Goal: Task Accomplishment & Management: Use online tool/utility

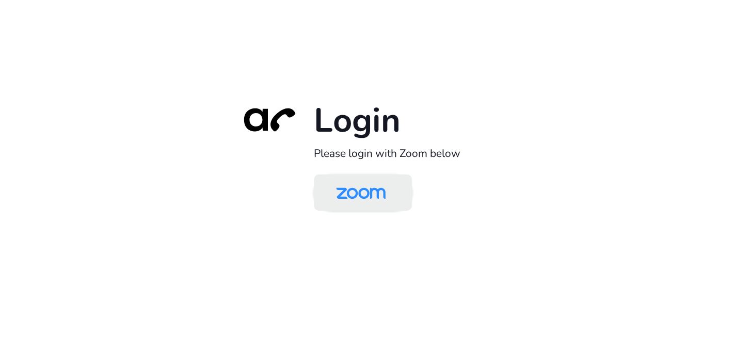
click at [359, 201] on img at bounding box center [360, 194] width 71 height 34
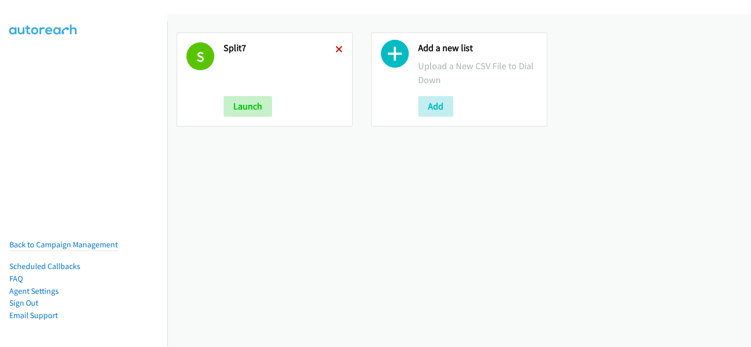
click at [336, 46] on icon at bounding box center [339, 49] width 7 height 7
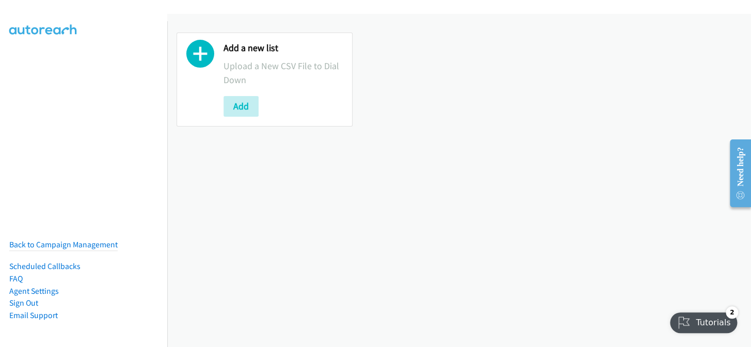
click at [459, 288] on div "Add a new list Upload a New CSV File to Dial Down Add" at bounding box center [459, 180] width 584 height 333
click at [254, 113] on button "Add" at bounding box center [241, 106] width 35 height 21
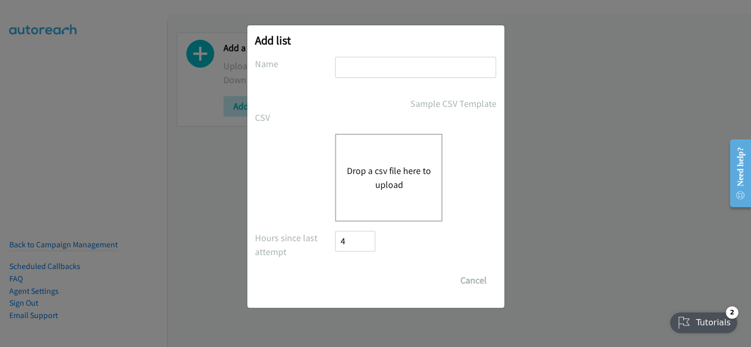
click at [347, 72] on input "text" at bounding box center [415, 67] width 161 height 21
type input "split7"
click at [364, 201] on div "Drop a csv file here to upload" at bounding box center [388, 178] width 107 height 88
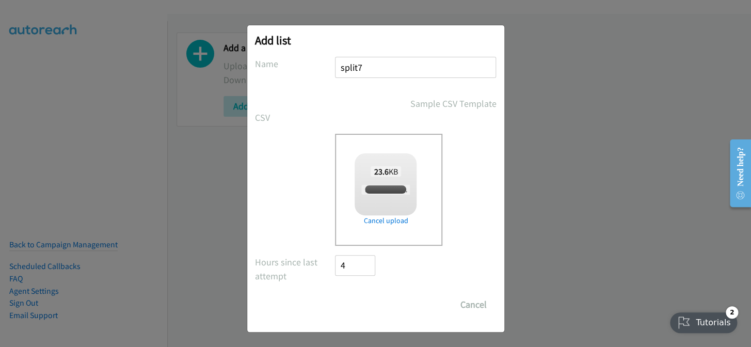
checkbox input "true"
click at [363, 297] on input "Save List" at bounding box center [363, 304] width 54 height 21
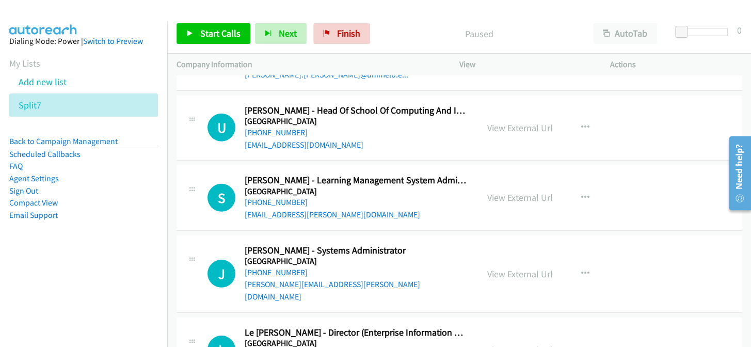
scroll to position [6402, 0]
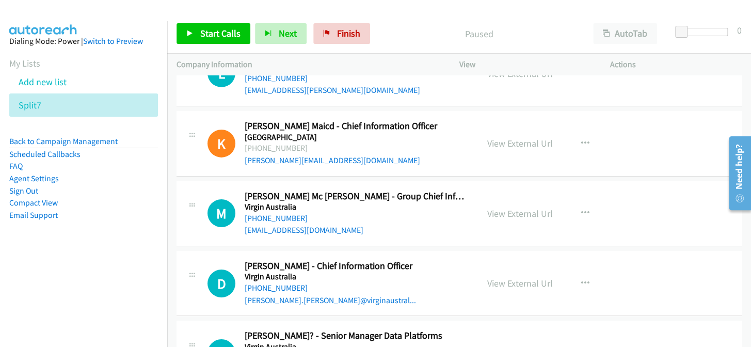
drag, startPoint x: 256, startPoint y: 303, endPoint x: 265, endPoint y: 326, distance: 24.5
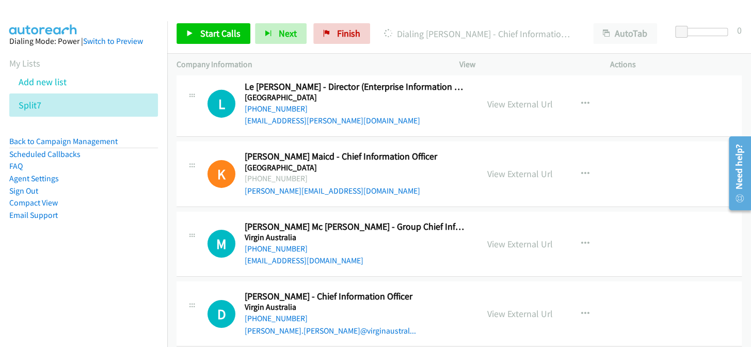
scroll to position [6355, 0]
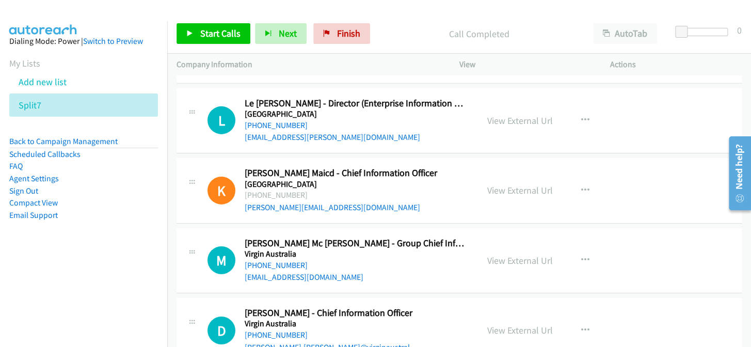
click at [371, 341] on div "[PERSON_NAME].[PERSON_NAME]@virginaustral..." at bounding box center [357, 347] width 224 height 12
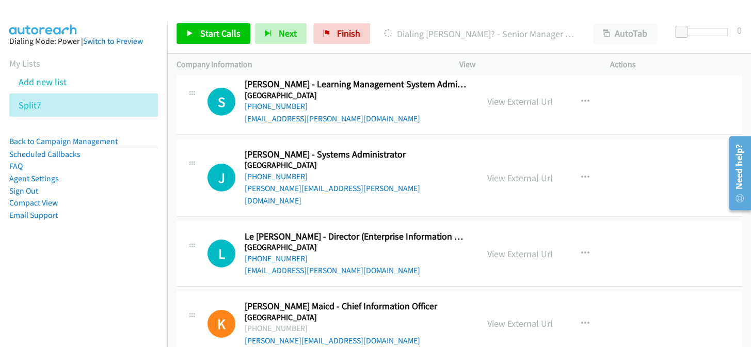
scroll to position [6215, 0]
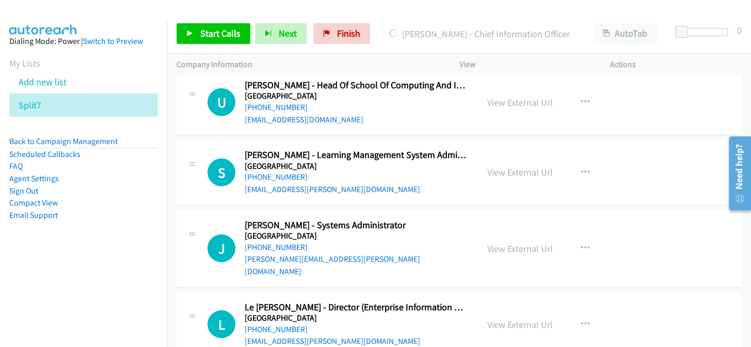
scroll to position [6168, 0]
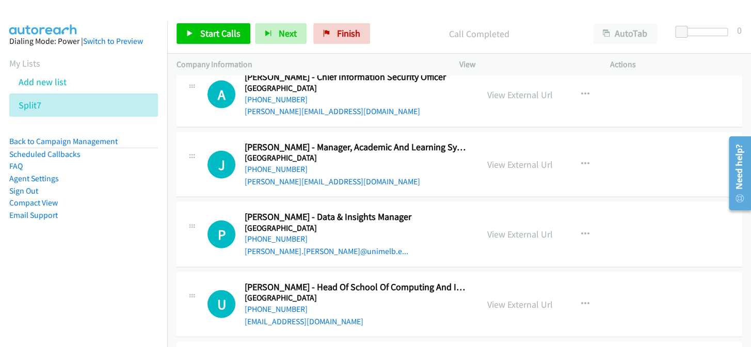
scroll to position [5933, 0]
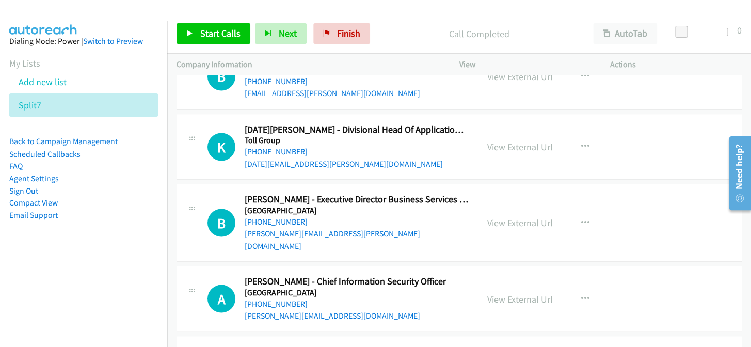
scroll to position [5745, 0]
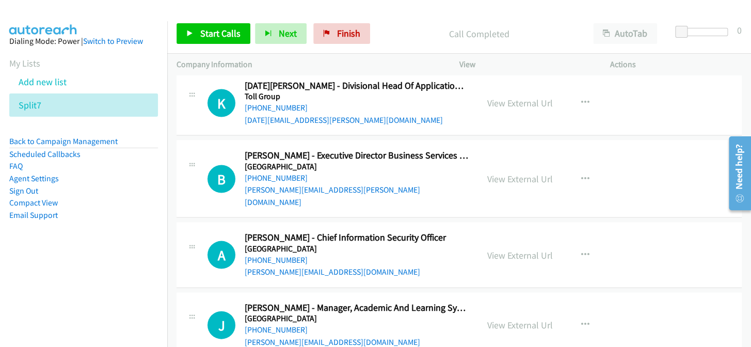
scroll to position [5792, 0]
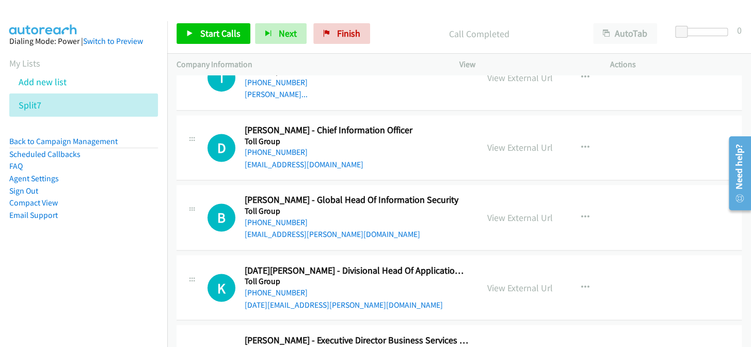
scroll to position [5557, 0]
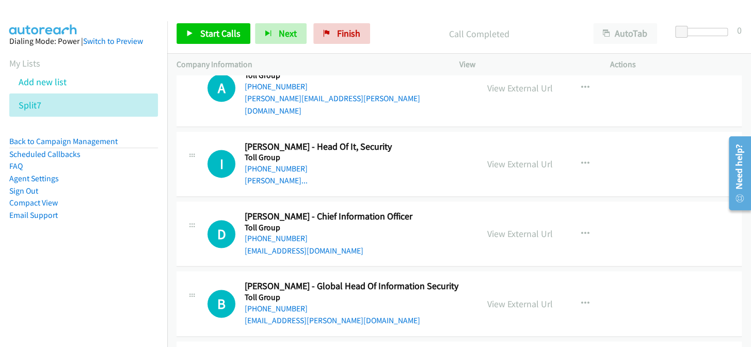
scroll to position [5463, 0]
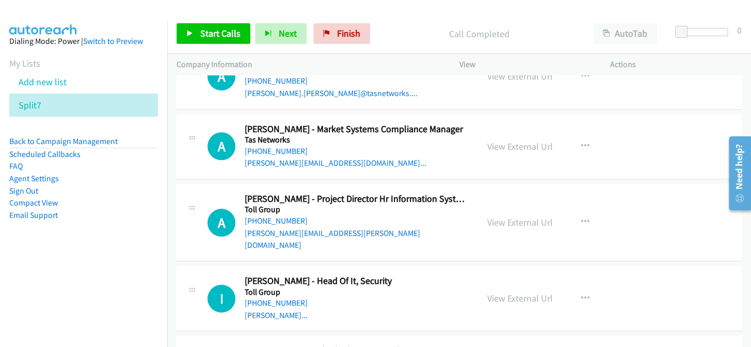
scroll to position [5369, 0]
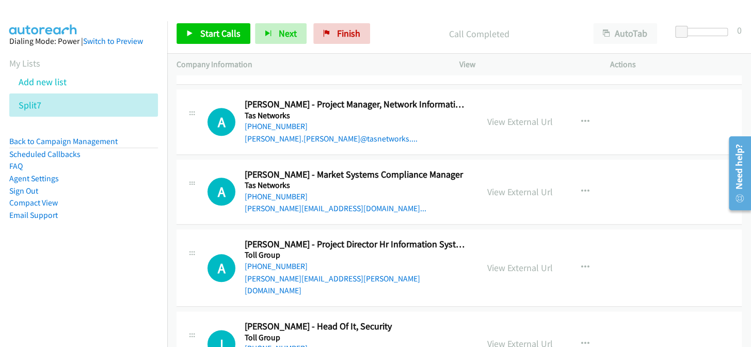
scroll to position [5323, 0]
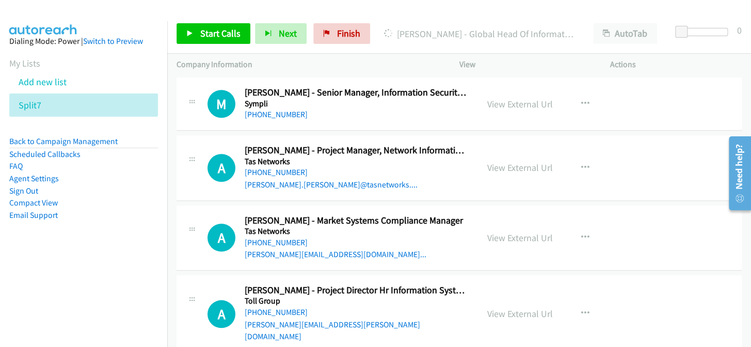
scroll to position [5276, 0]
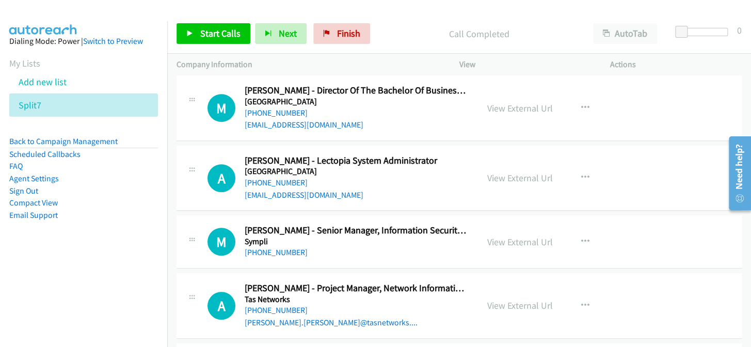
scroll to position [5135, 0]
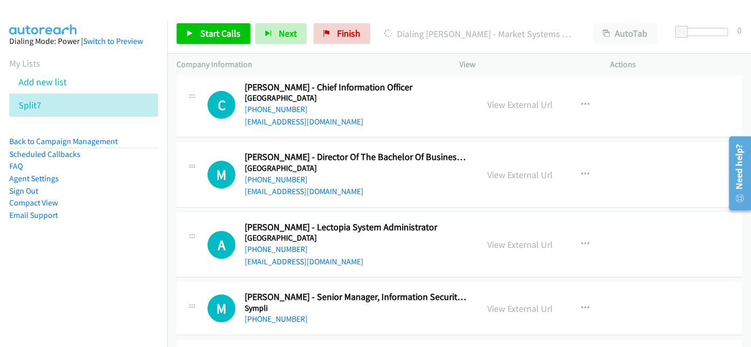
scroll to position [5041, 0]
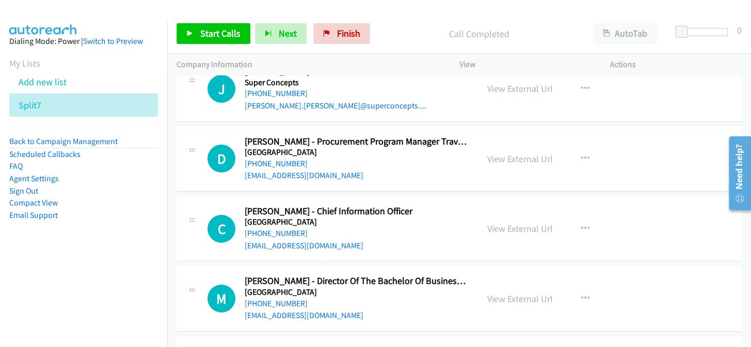
scroll to position [4947, 0]
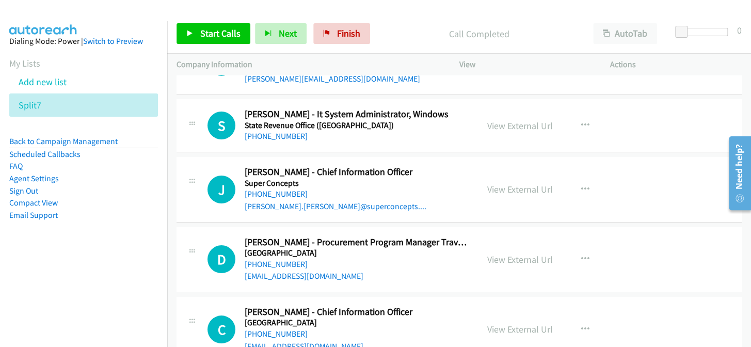
scroll to position [4806, 0]
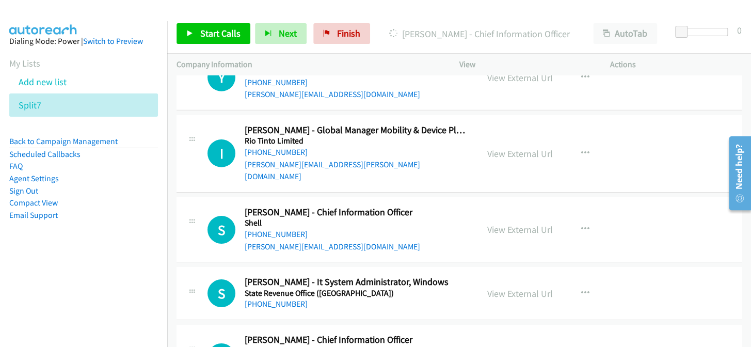
scroll to position [4666, 0]
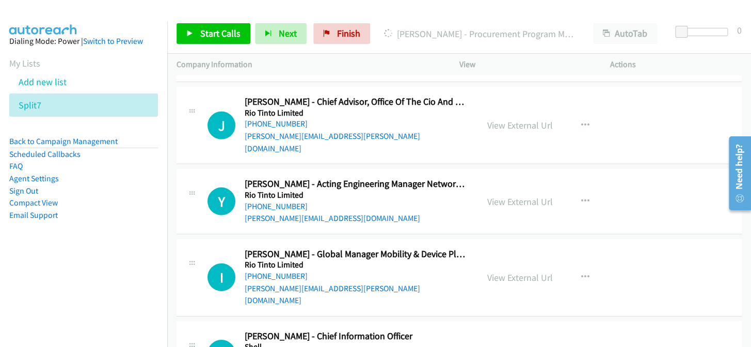
scroll to position [4619, 0]
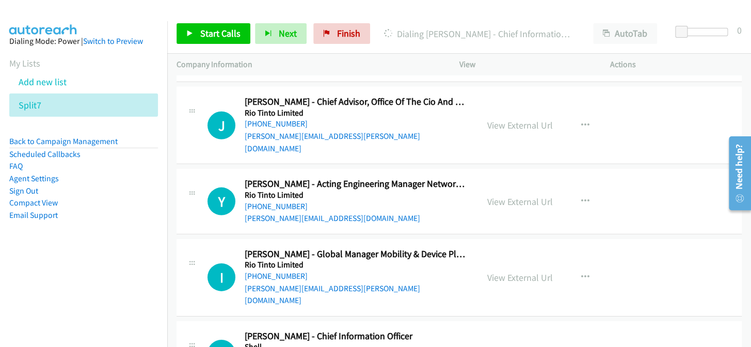
scroll to position [4525, 0]
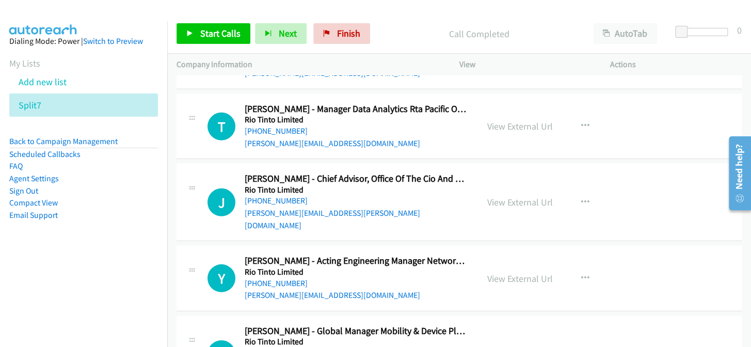
scroll to position [4478, 0]
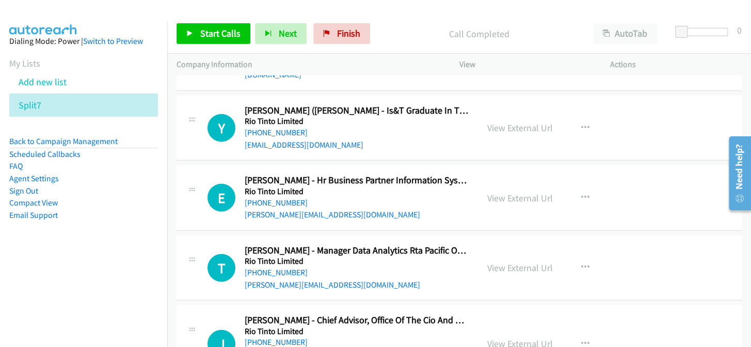
scroll to position [4337, 0]
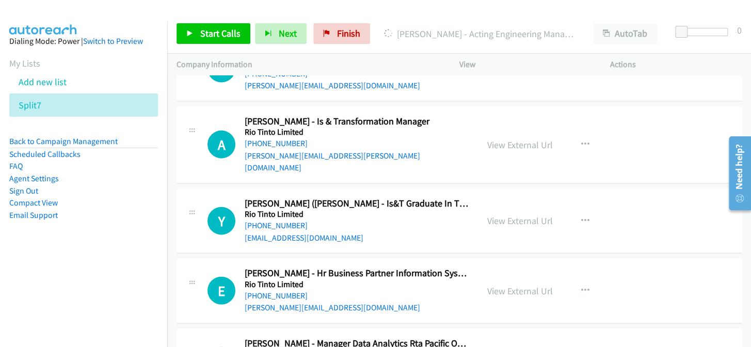
scroll to position [4243, 0]
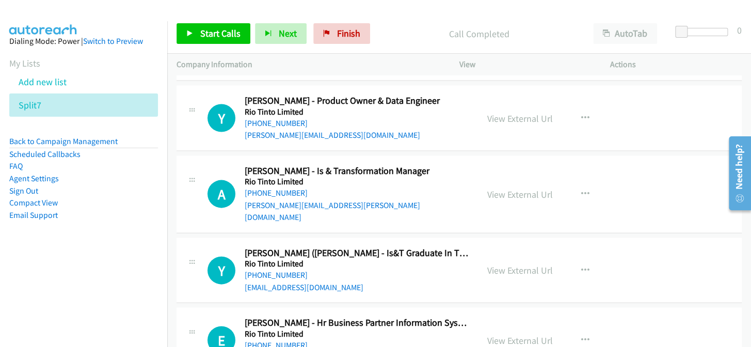
scroll to position [4197, 0]
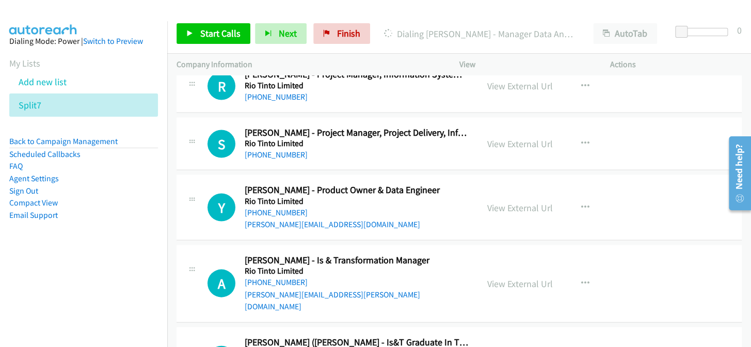
scroll to position [4103, 0]
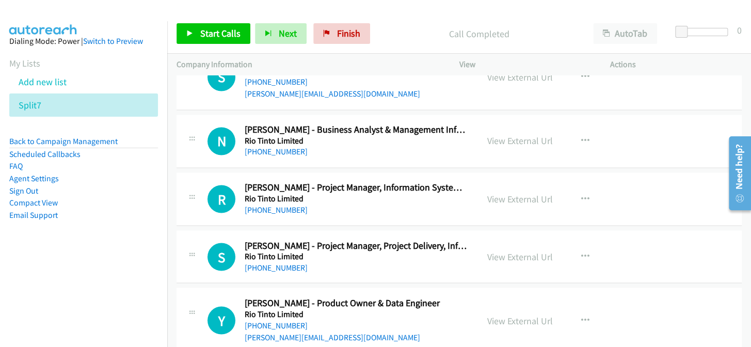
scroll to position [4009, 0]
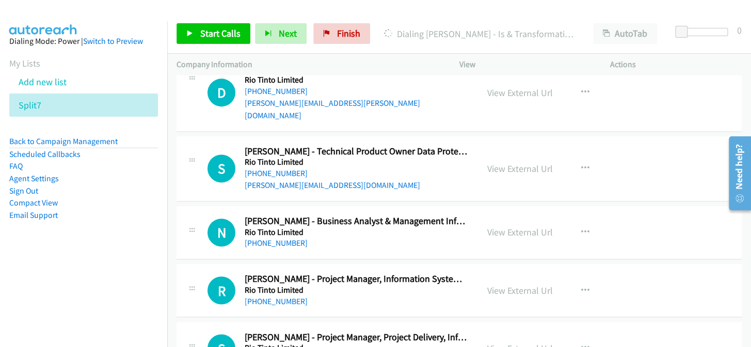
scroll to position [3915, 0]
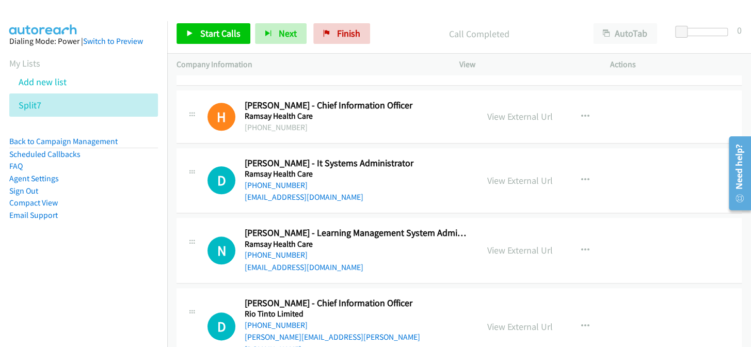
scroll to position [3680, 0]
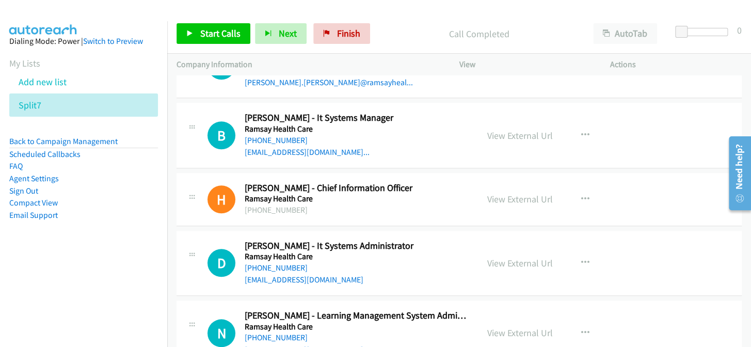
scroll to position [3587, 0]
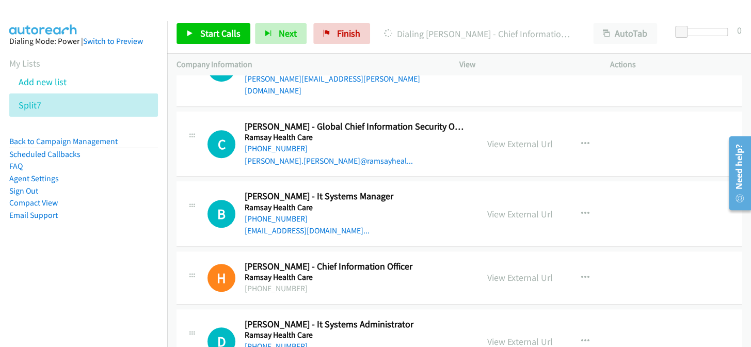
scroll to position [3540, 0]
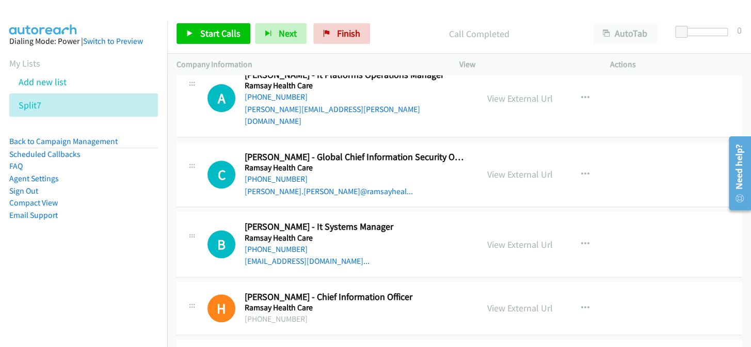
scroll to position [3446, 0]
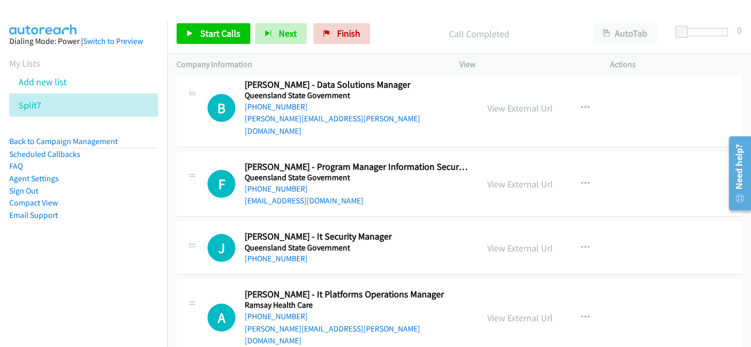
scroll to position [3258, 0]
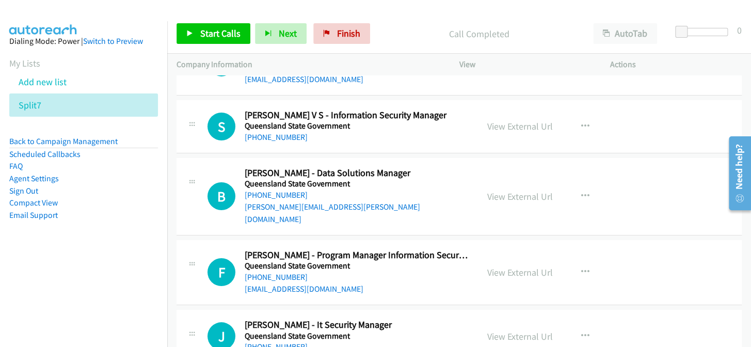
scroll to position [3164, 0]
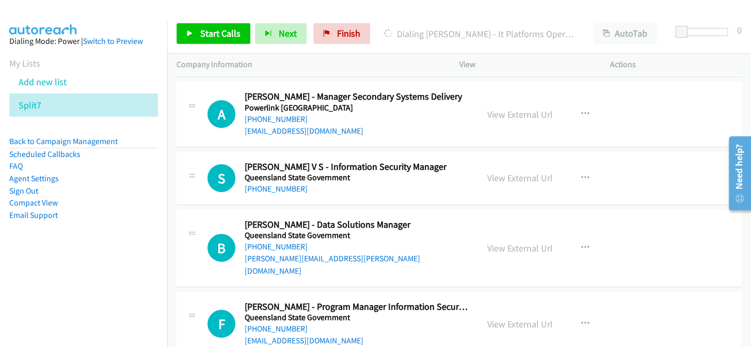
scroll to position [3117, 0]
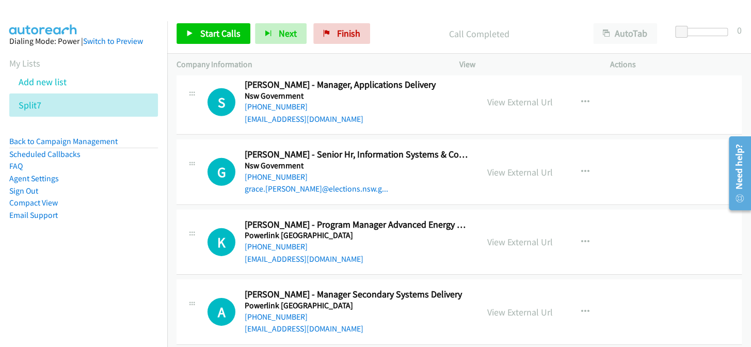
scroll to position [2929, 0]
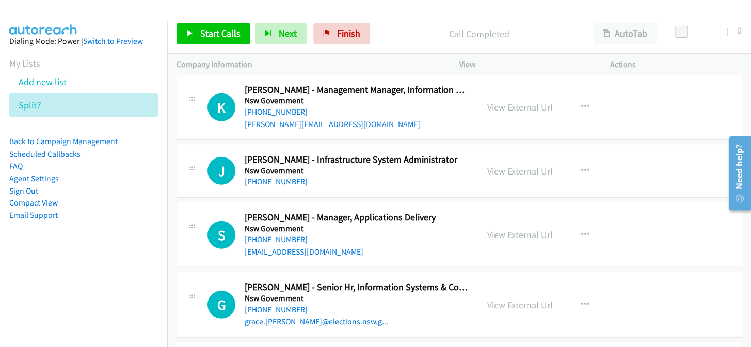
scroll to position [2789, 0]
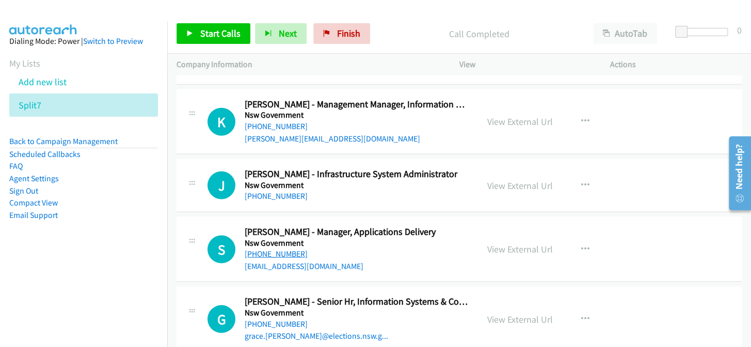
click at [280, 249] on link "[PHONE_NUMBER]" at bounding box center [276, 254] width 63 height 10
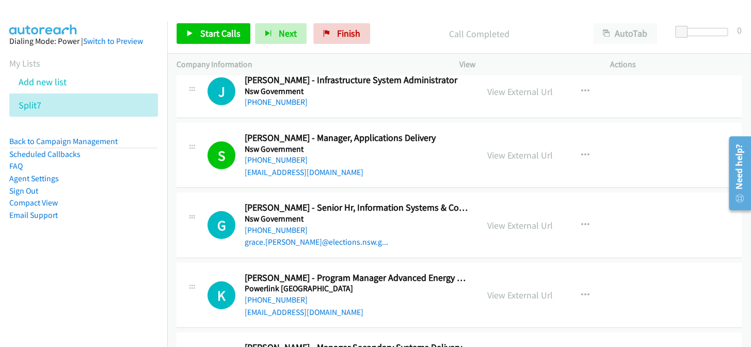
scroll to position [2835, 0]
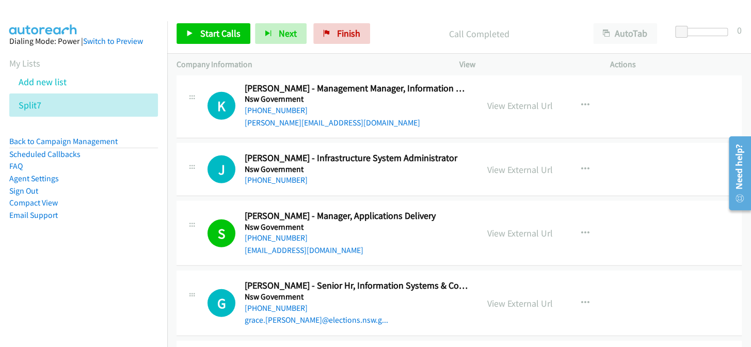
scroll to position [2789, 0]
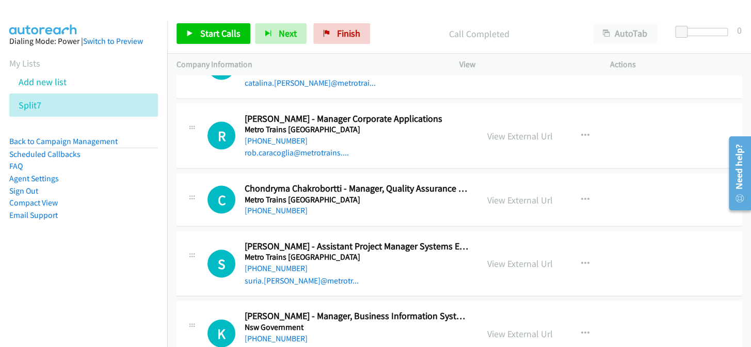
scroll to position [2554, 0]
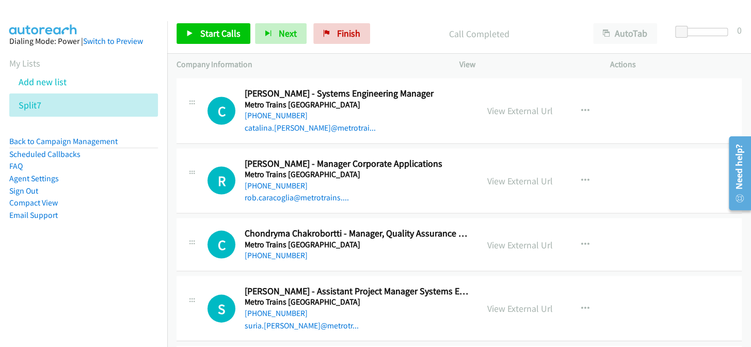
scroll to position [2460, 0]
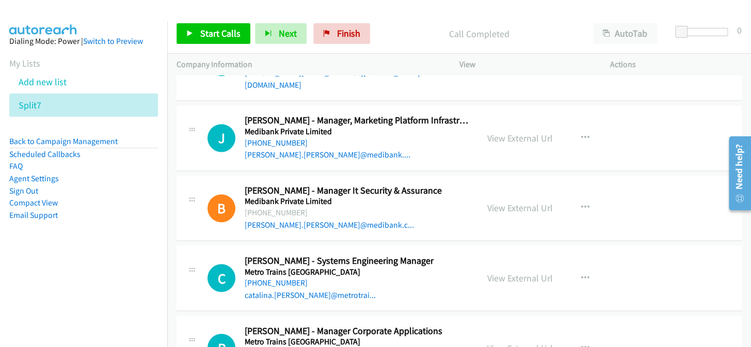
scroll to position [2272, 0]
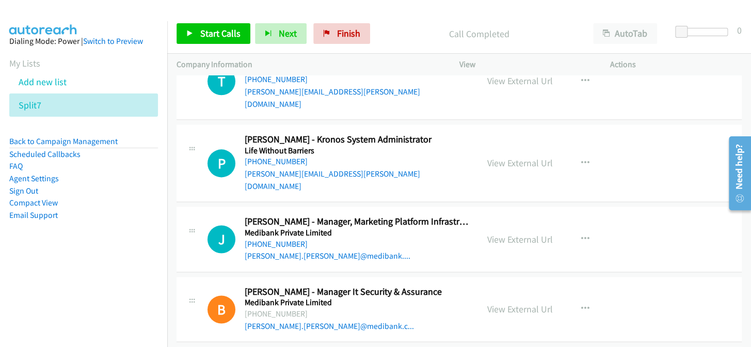
scroll to position [2178, 0]
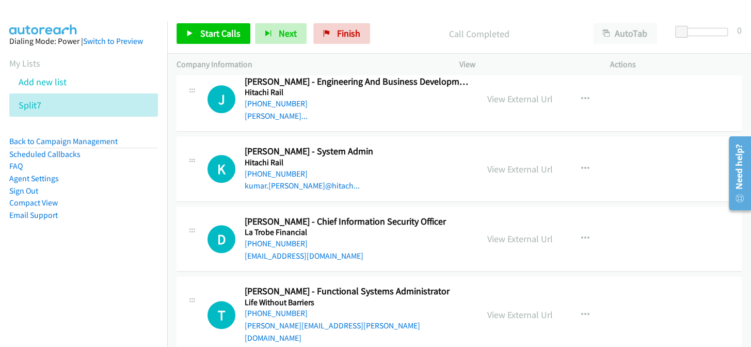
scroll to position [1944, 0]
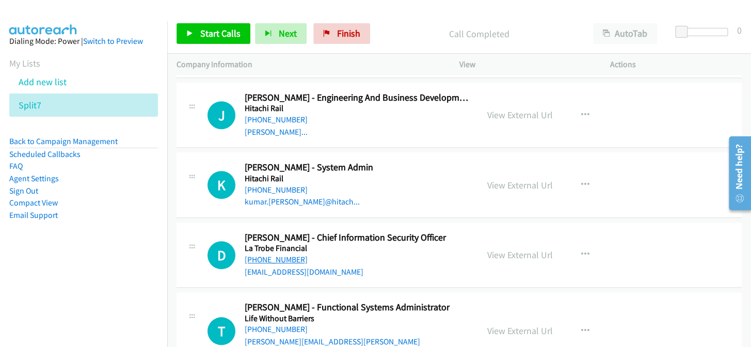
click at [274, 254] on link "[PHONE_NUMBER]" at bounding box center [276, 259] width 63 height 10
click at [268, 324] on link "[PHONE_NUMBER]" at bounding box center [276, 329] width 63 height 10
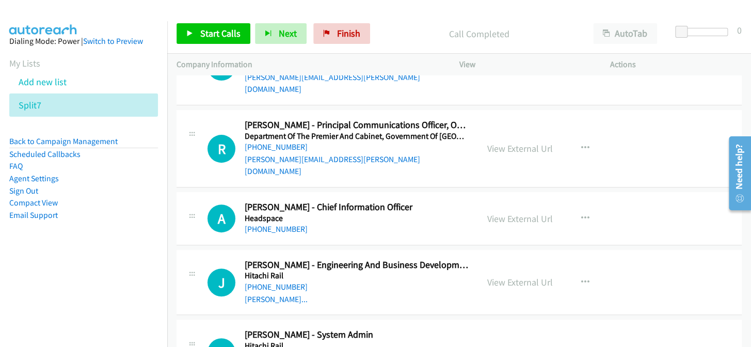
scroll to position [1756, 0]
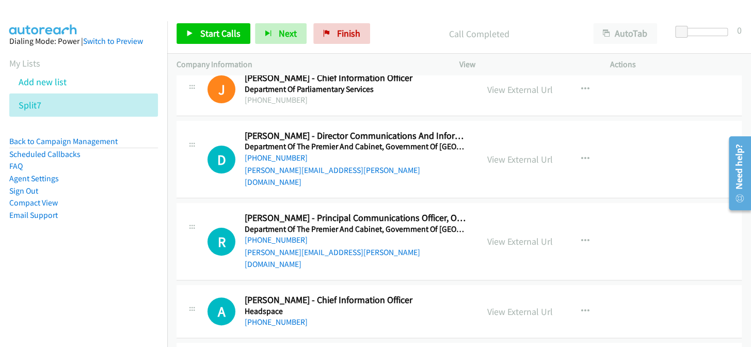
scroll to position [1662, 0]
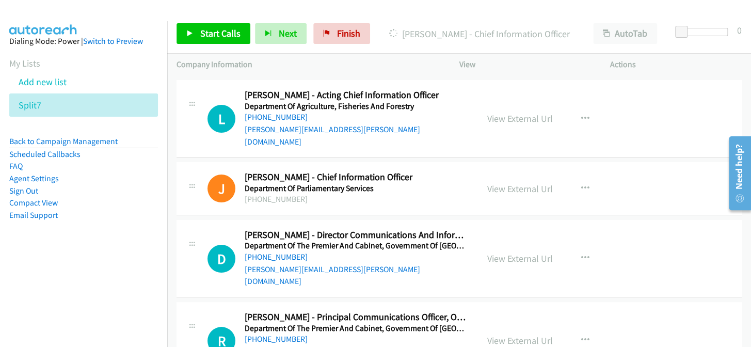
scroll to position [1569, 0]
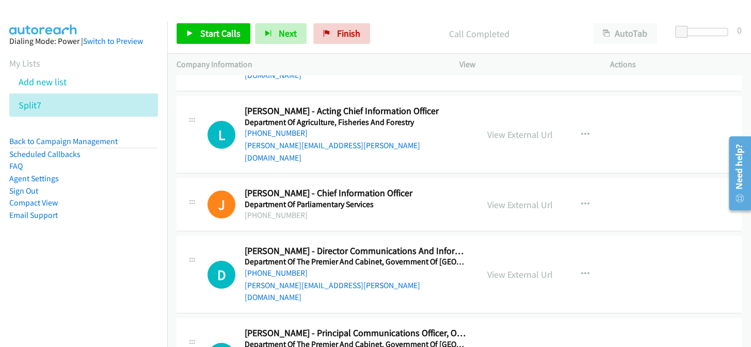
click at [256, 268] on link "[PHONE_NUMBER]" at bounding box center [276, 273] width 63 height 10
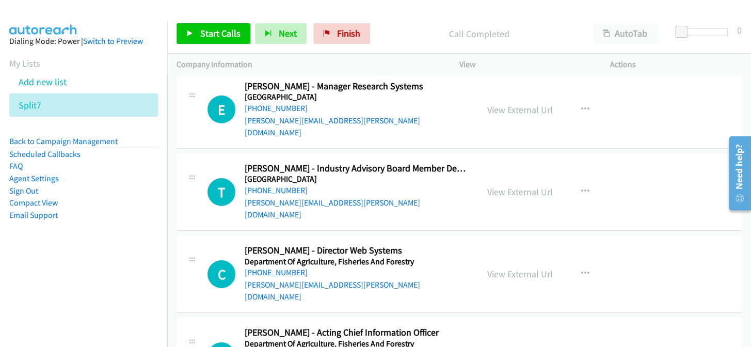
scroll to position [1334, 0]
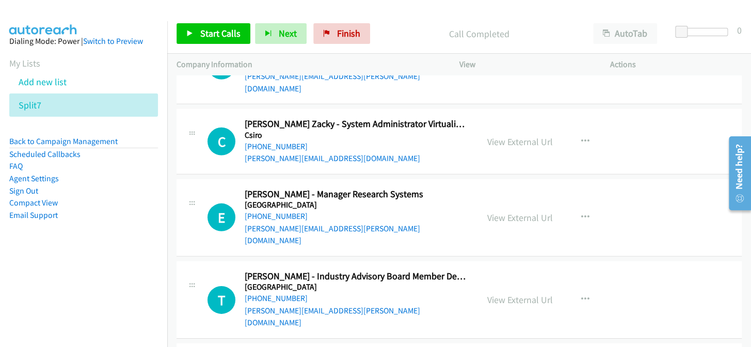
scroll to position [1240, 0]
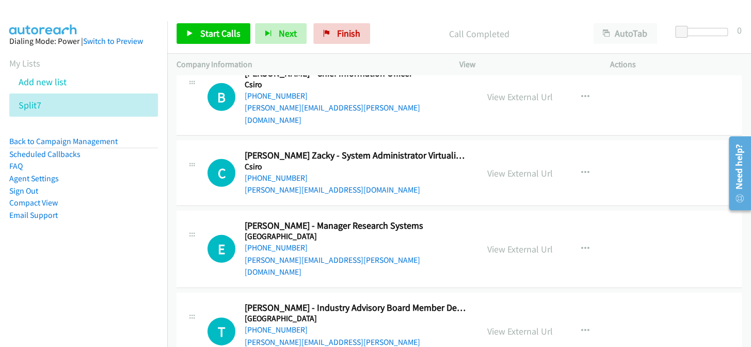
scroll to position [1193, 0]
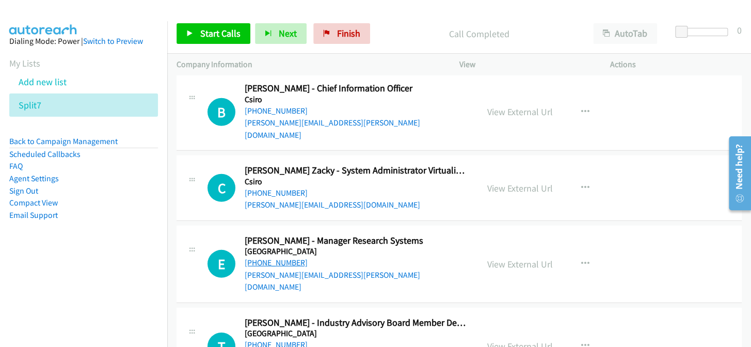
click at [285, 258] on link "[PHONE_NUMBER]" at bounding box center [276, 263] width 63 height 10
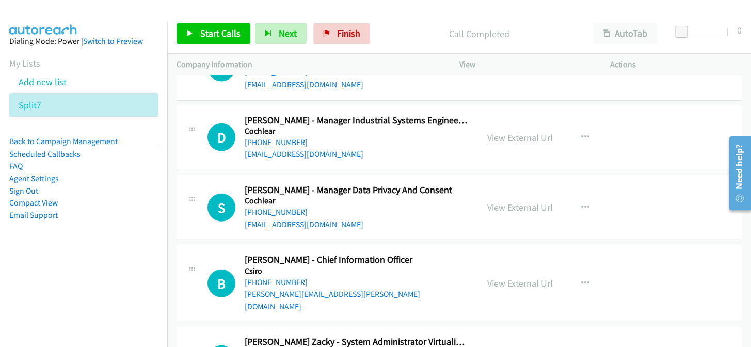
scroll to position [1006, 0]
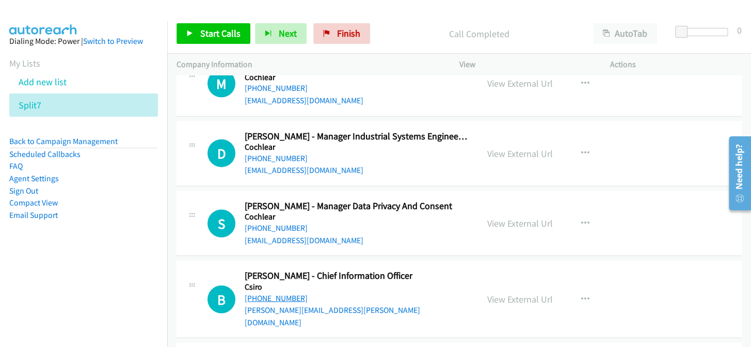
click at [268, 293] on link "[PHONE_NUMBER]" at bounding box center [276, 298] width 63 height 10
click at [283, 223] on link "[PHONE_NUMBER]" at bounding box center [276, 228] width 63 height 10
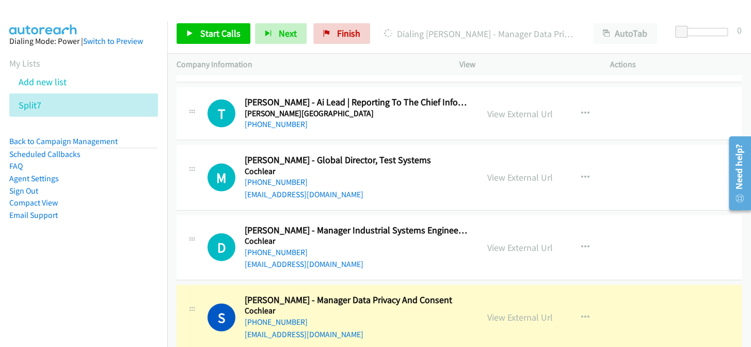
scroll to position [865, 0]
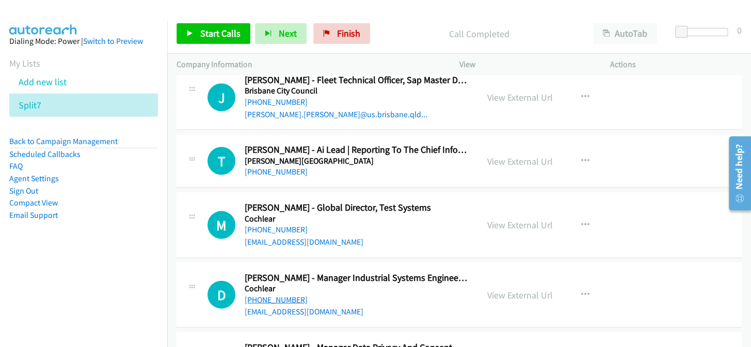
click at [270, 294] on link "[PHONE_NUMBER]" at bounding box center [276, 299] width 63 height 10
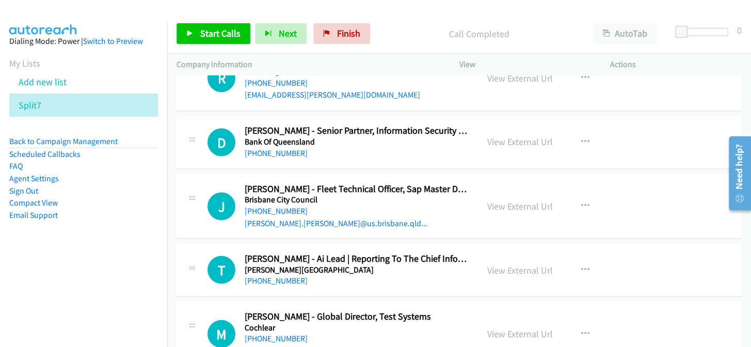
scroll to position [771, 0]
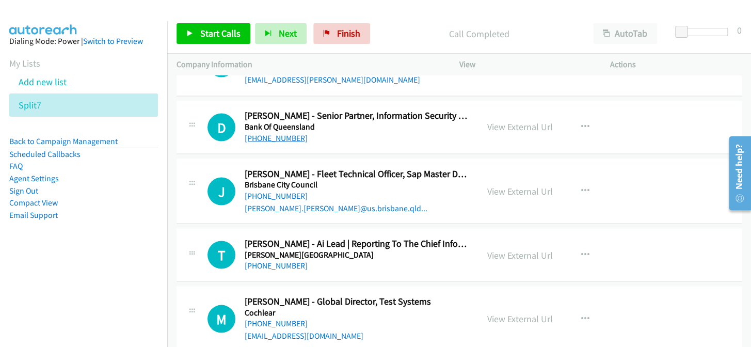
click at [283, 133] on link "[PHONE_NUMBER]" at bounding box center [276, 138] width 63 height 10
click at [286, 260] on link "[PHONE_NUMBER]" at bounding box center [276, 265] width 63 height 10
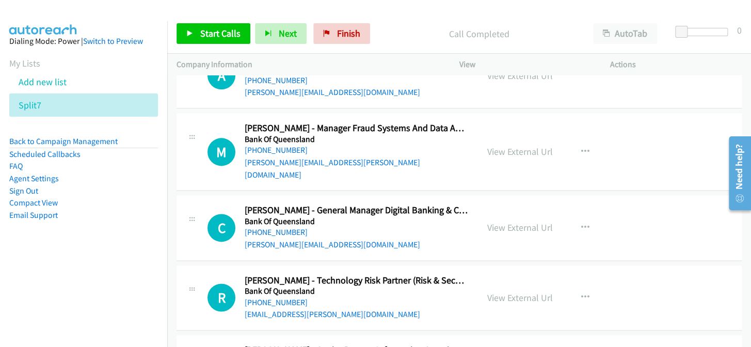
scroll to position [489, 0]
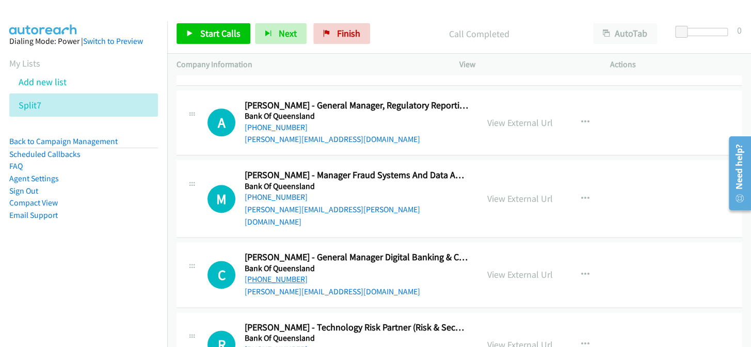
click at [275, 274] on link "[PHONE_NUMBER]" at bounding box center [276, 279] width 63 height 10
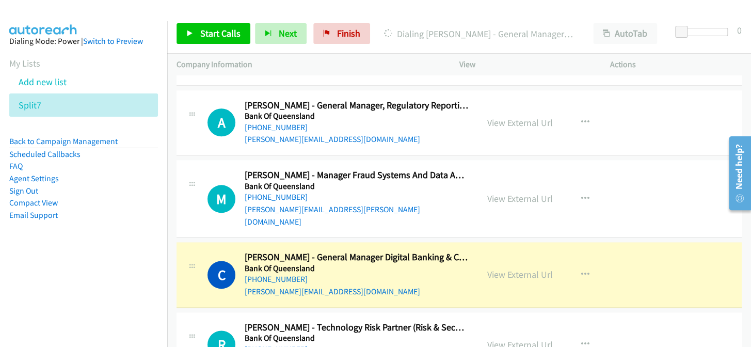
scroll to position [442, 0]
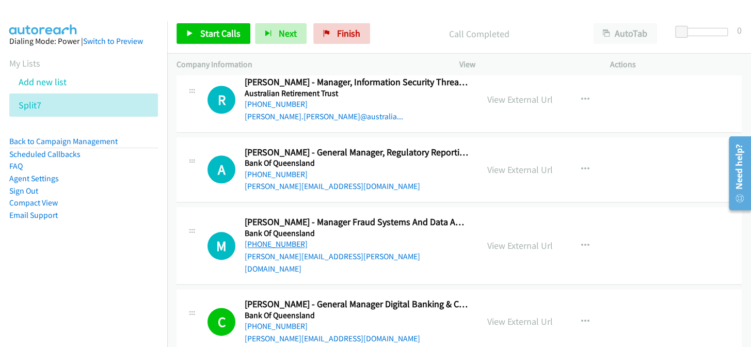
click at [294, 239] on link "[PHONE_NUMBER]" at bounding box center [276, 244] width 63 height 10
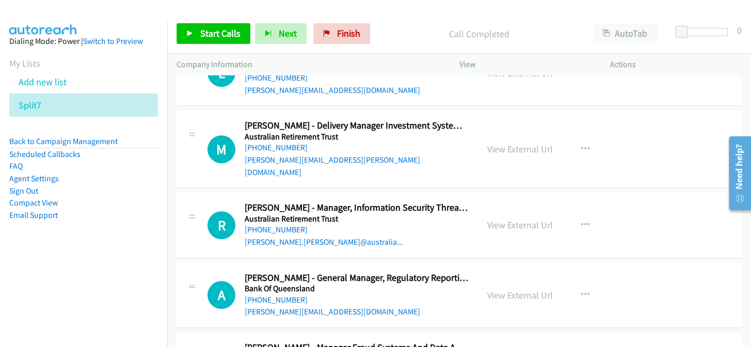
scroll to position [301, 0]
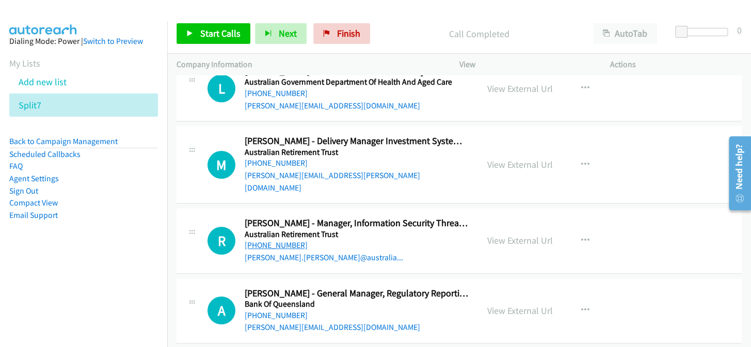
click at [265, 240] on link "[PHONE_NUMBER]" at bounding box center [276, 245] width 63 height 10
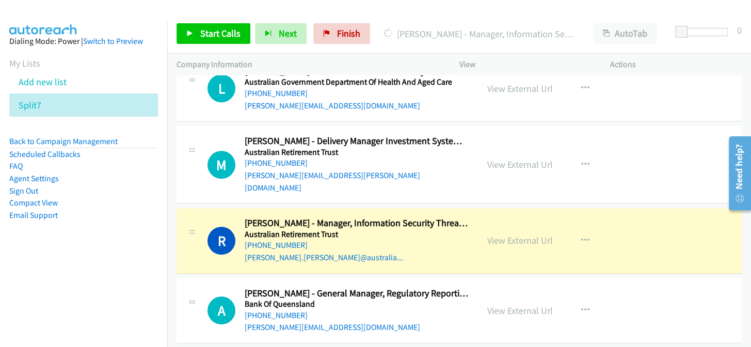
scroll to position [254, 0]
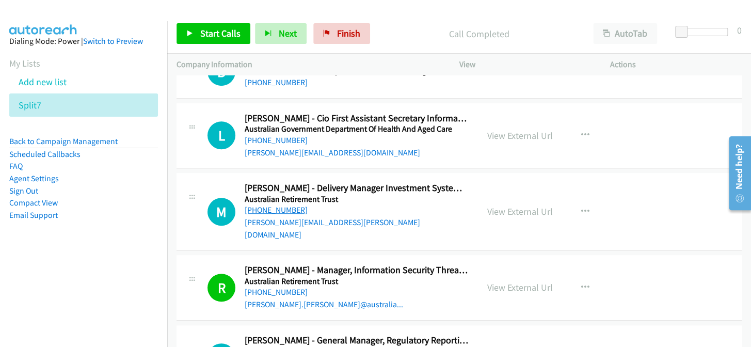
click at [266, 205] on link "[PHONE_NUMBER]" at bounding box center [276, 210] width 63 height 10
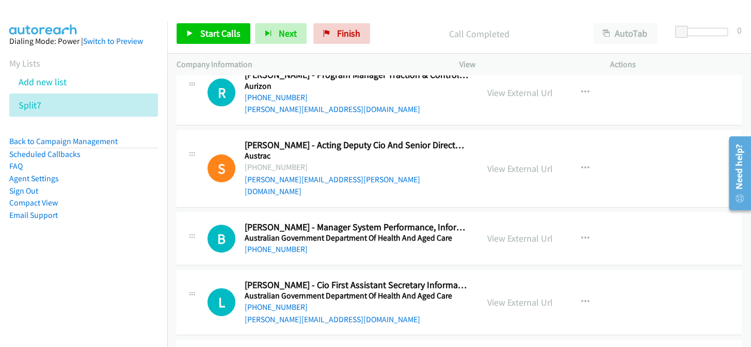
scroll to position [67, 0]
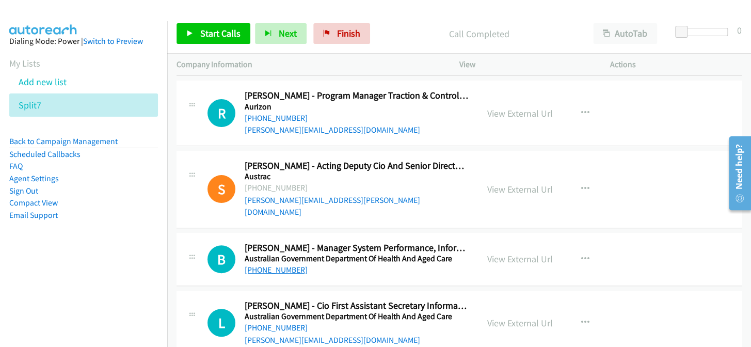
click at [256, 265] on link "[PHONE_NUMBER]" at bounding box center [276, 270] width 63 height 10
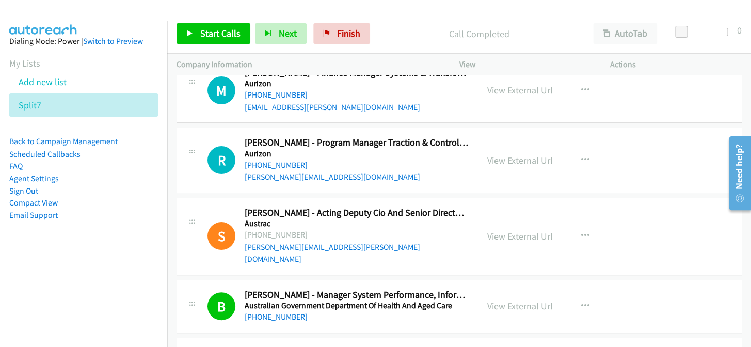
scroll to position [0, 0]
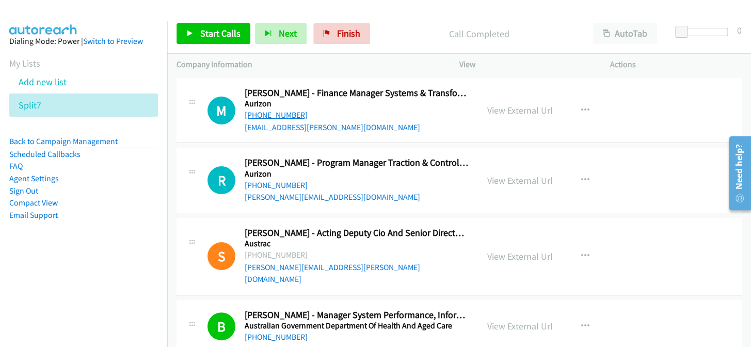
click at [269, 118] on link "[PHONE_NUMBER]" at bounding box center [276, 115] width 63 height 10
click at [278, 182] on link "[PHONE_NUMBER]" at bounding box center [276, 185] width 63 height 10
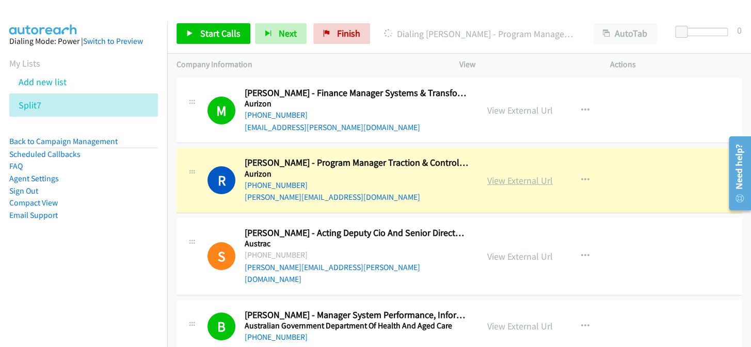
click at [512, 180] on link "View External Url" at bounding box center [520, 180] width 66 height 12
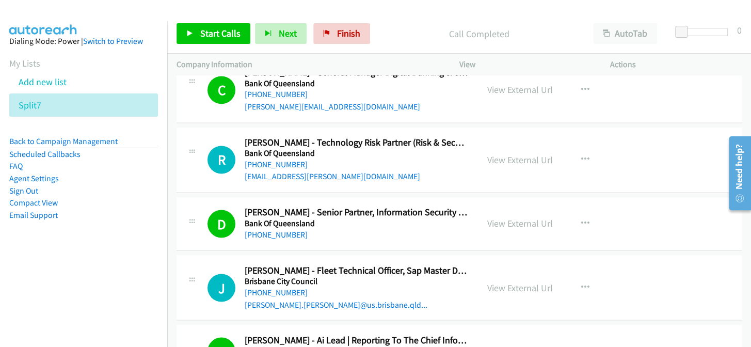
scroll to position [704, 0]
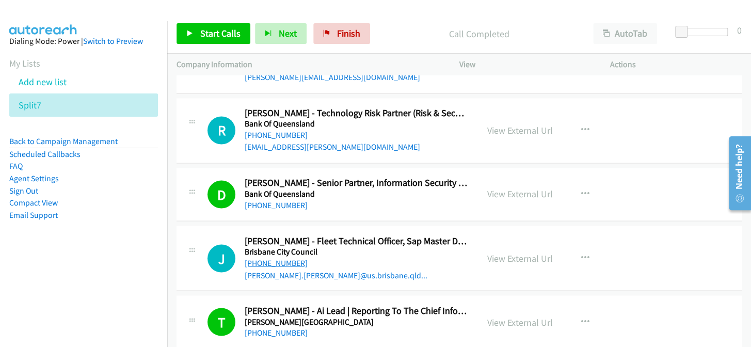
click at [276, 258] on link "[PHONE_NUMBER]" at bounding box center [276, 263] width 63 height 10
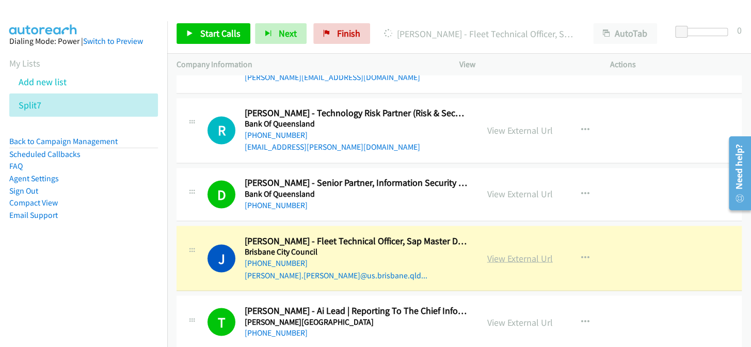
click at [515, 252] on link "View External Url" at bounding box center [520, 258] width 66 height 12
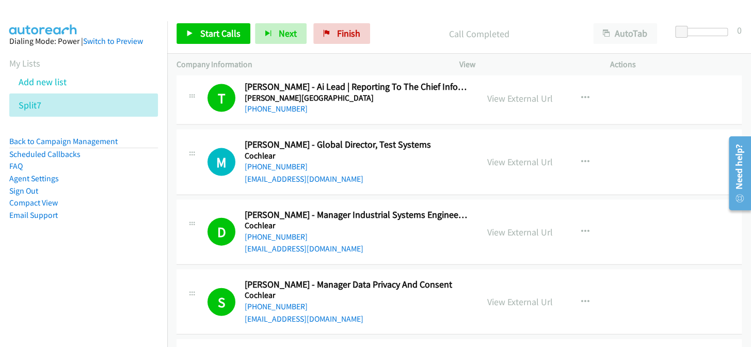
scroll to position [938, 0]
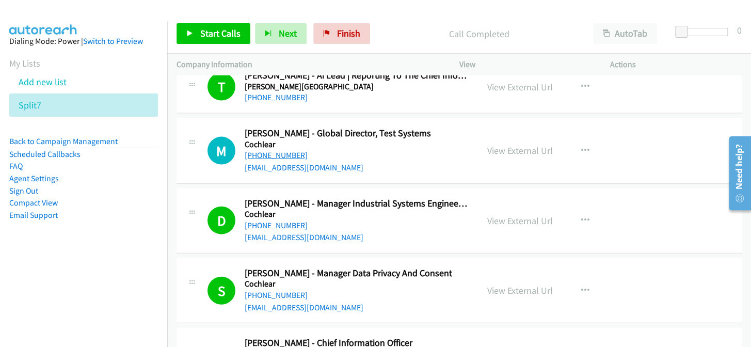
click at [267, 150] on link "[PHONE_NUMBER]" at bounding box center [276, 155] width 63 height 10
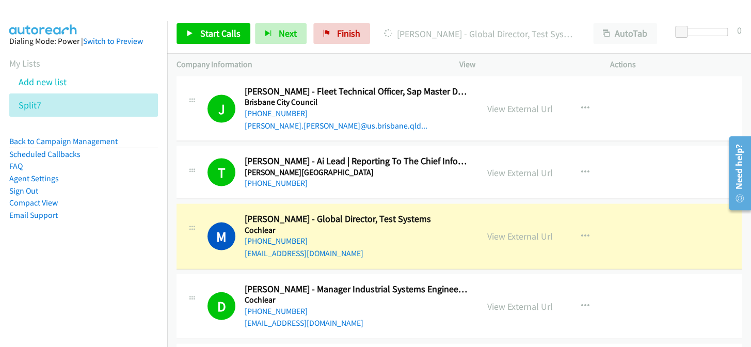
scroll to position [844, 0]
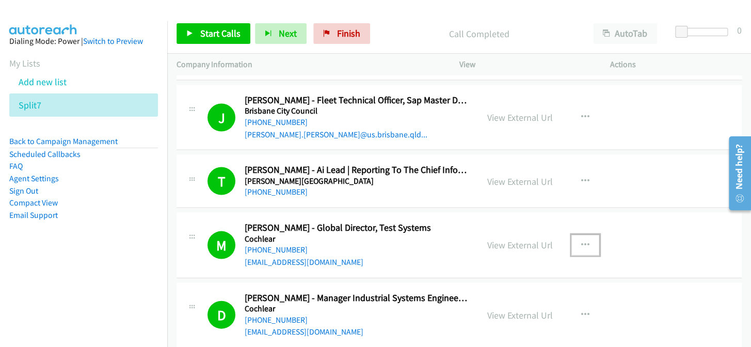
click at [581, 241] on icon "button" at bounding box center [585, 245] width 8 height 8
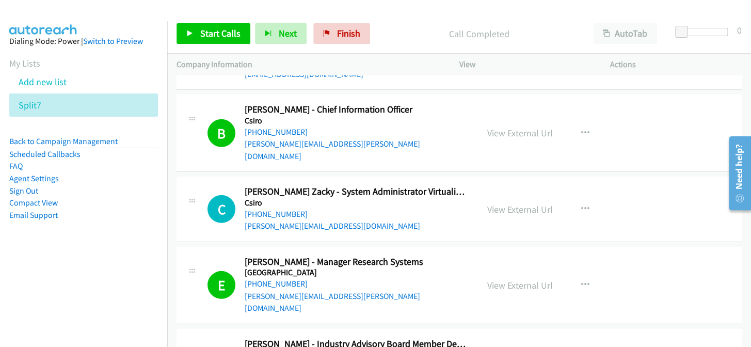
scroll to position [1173, 0]
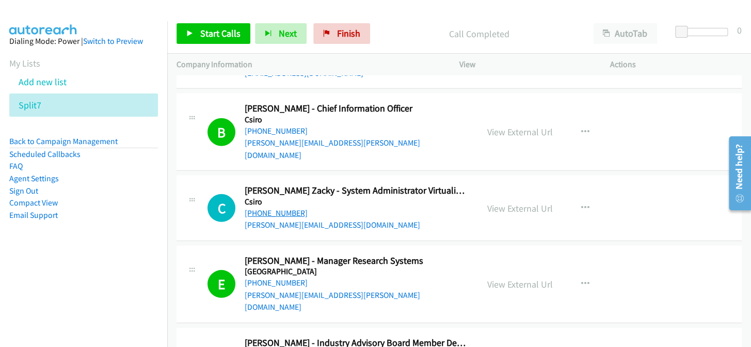
click at [257, 208] on link "[PHONE_NUMBER]" at bounding box center [276, 213] width 63 height 10
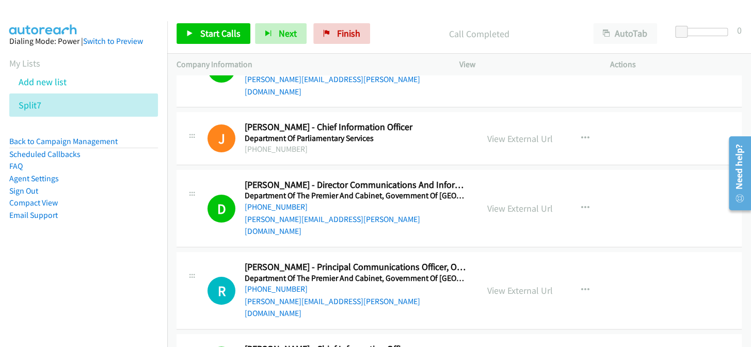
scroll to position [1642, 0]
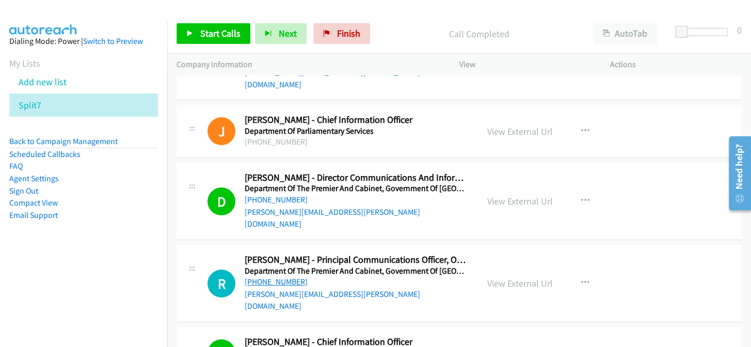
click at [265, 277] on link "[PHONE_NUMBER]" at bounding box center [276, 282] width 63 height 10
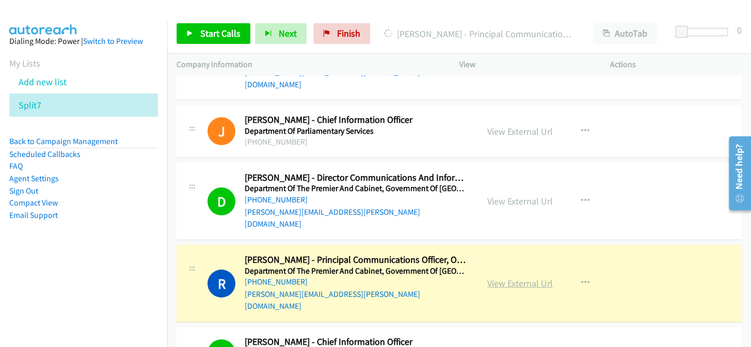
click at [521, 277] on link "View External Url" at bounding box center [520, 283] width 66 height 12
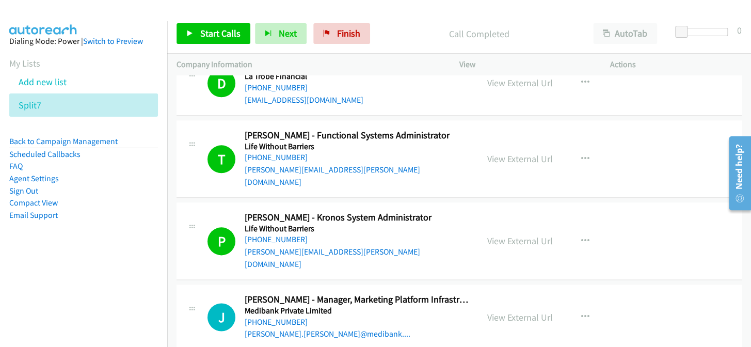
scroll to position [2065, 0]
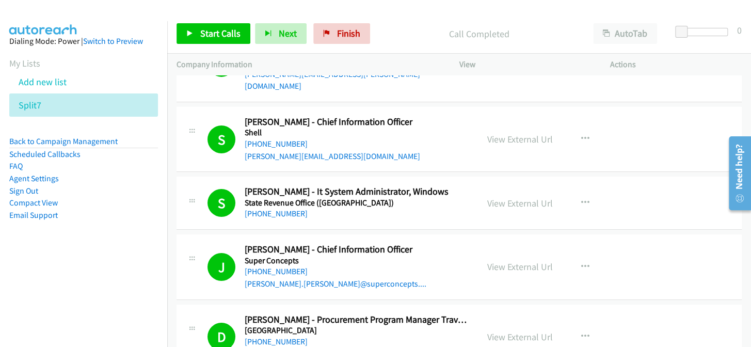
scroll to position [4833, 0]
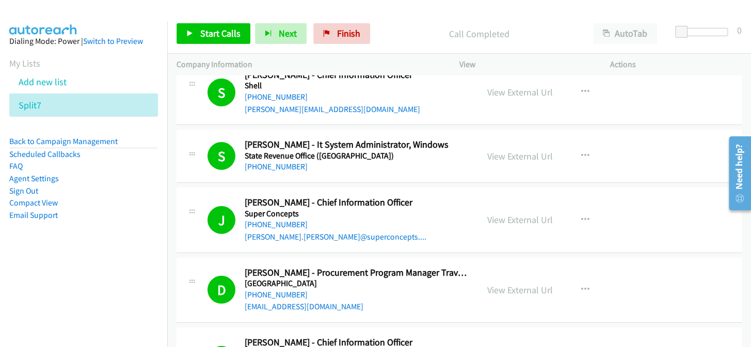
click at [401, 300] on div "[EMAIL_ADDRESS][DOMAIN_NAME]" at bounding box center [357, 306] width 224 height 12
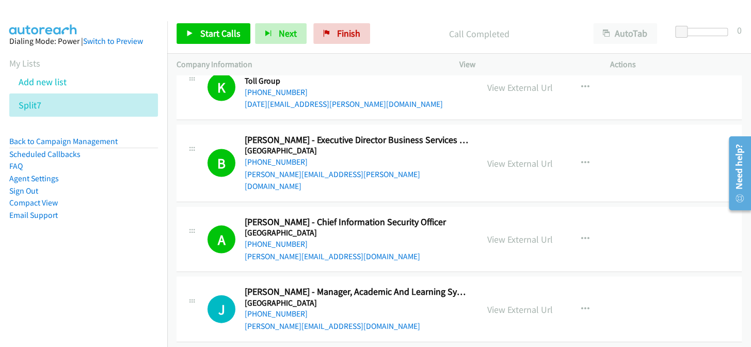
scroll to position [5819, 0]
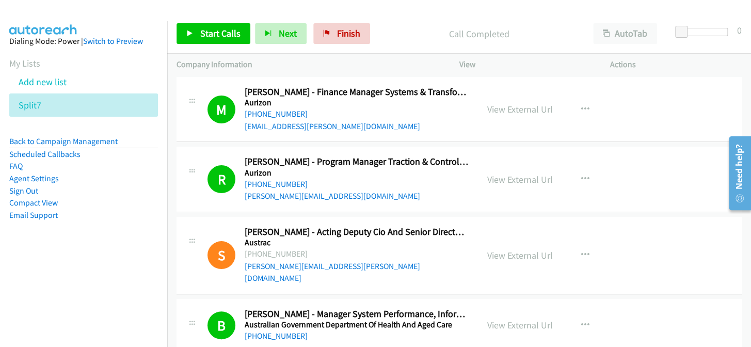
scroll to position [0, 0]
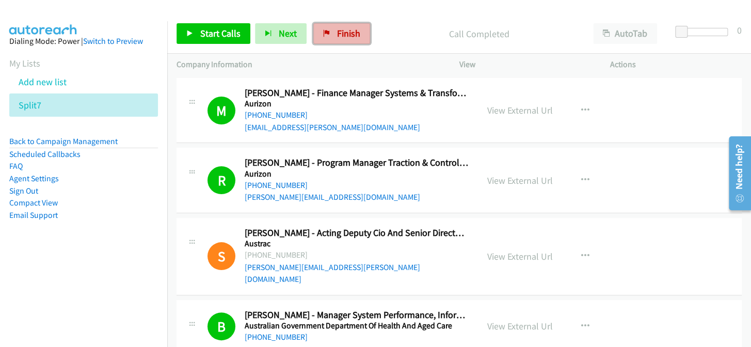
click at [341, 31] on span "Finish" at bounding box center [348, 33] width 23 height 12
